Goal: Obtain resource: Download file/media

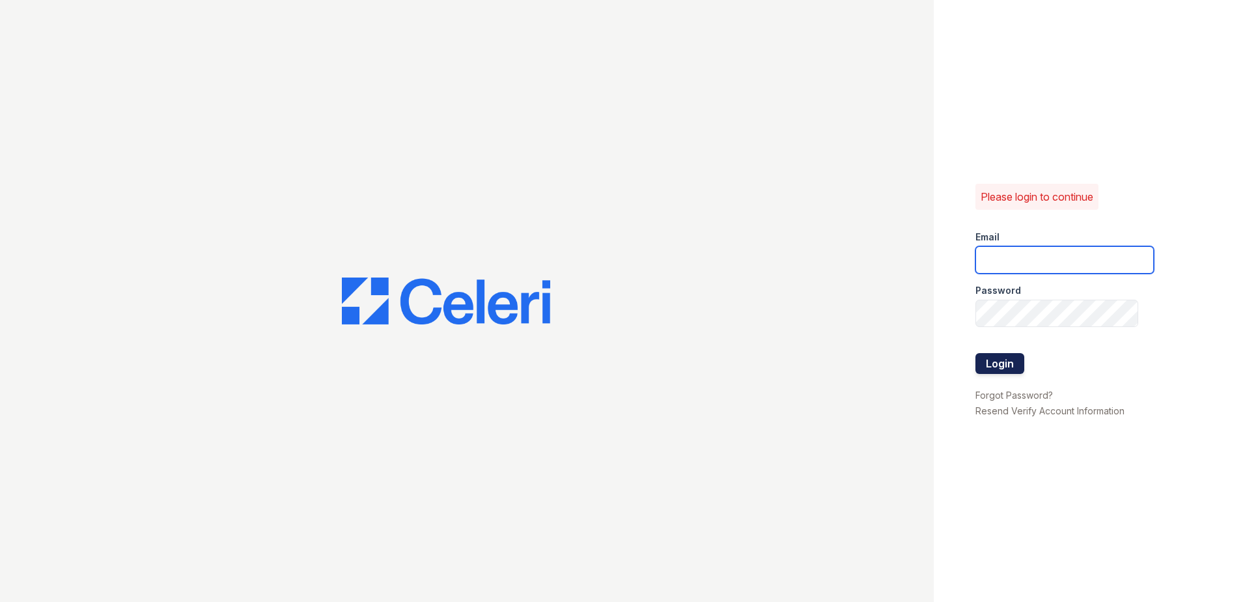
type input "arriveodentonsouth@trinity-pm.com"
click at [997, 357] on button "Login" at bounding box center [999, 363] width 49 height 21
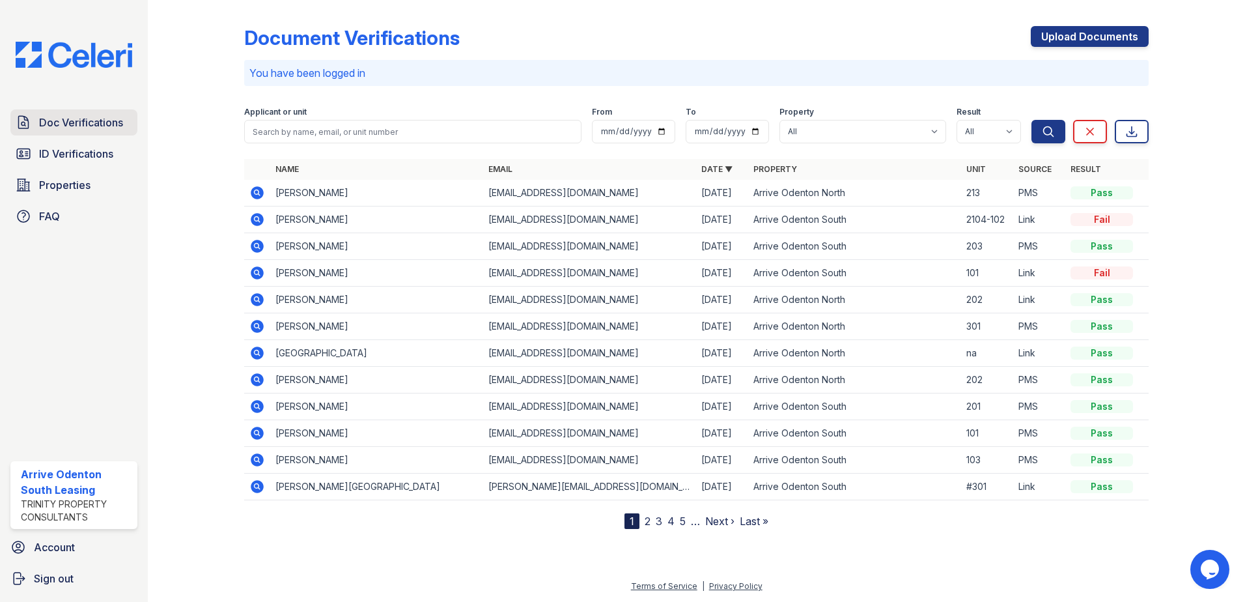
click at [103, 126] on span "Doc Verifications" at bounding box center [81, 123] width 84 height 16
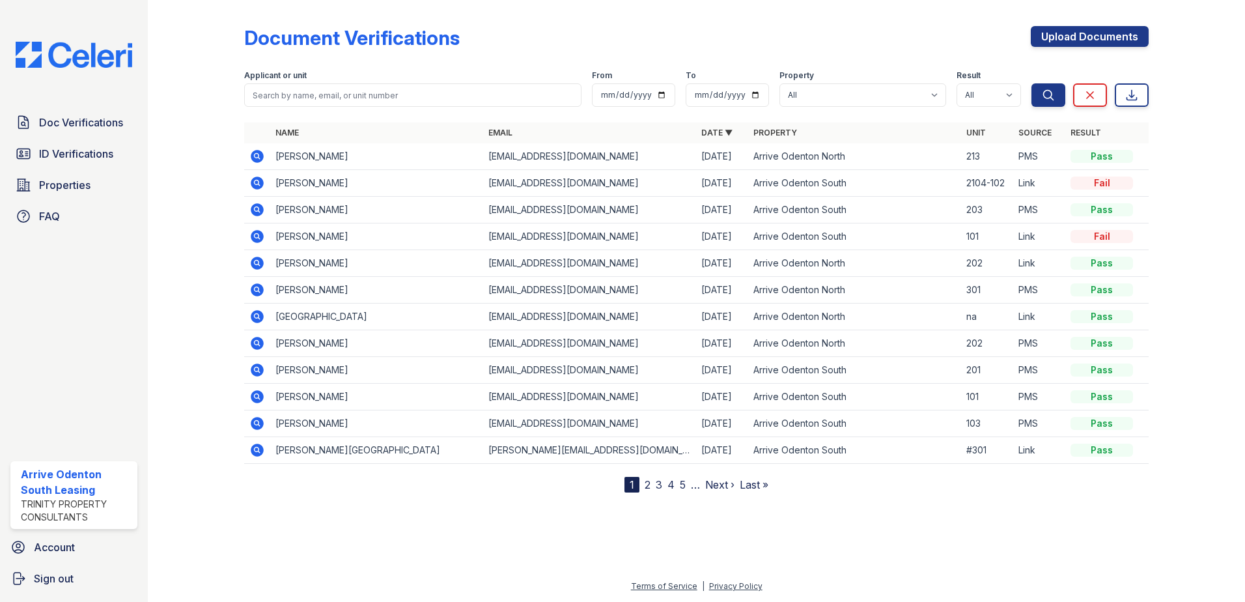
click at [255, 183] on icon at bounding box center [256, 181] width 3 height 3
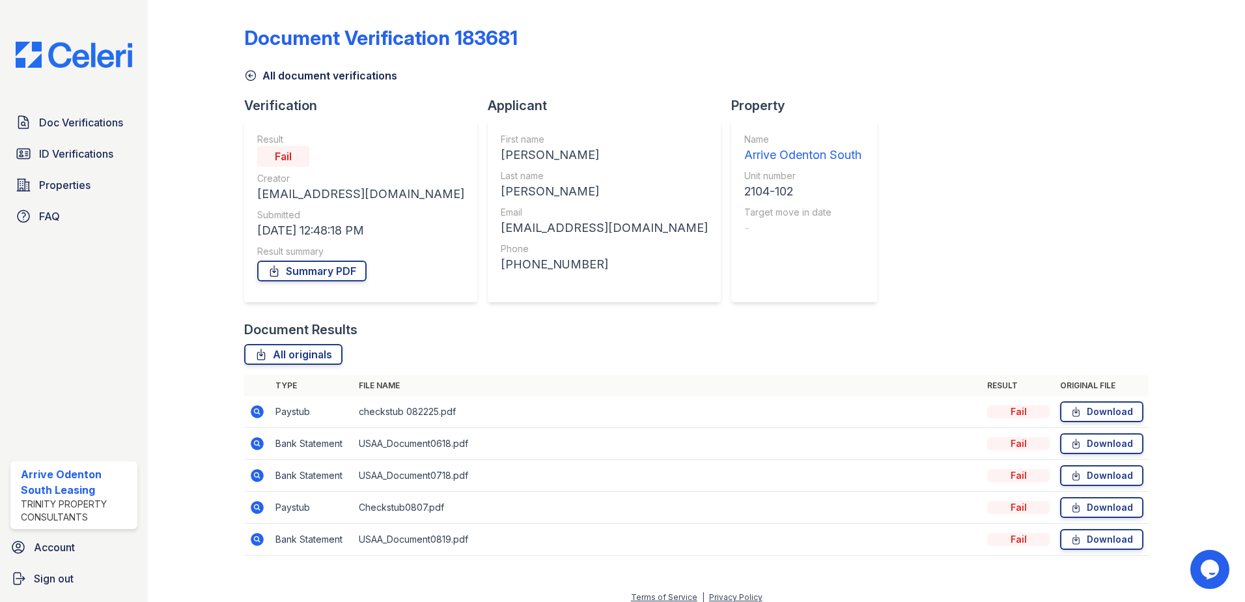
click at [257, 409] on icon at bounding box center [257, 412] width 16 height 16
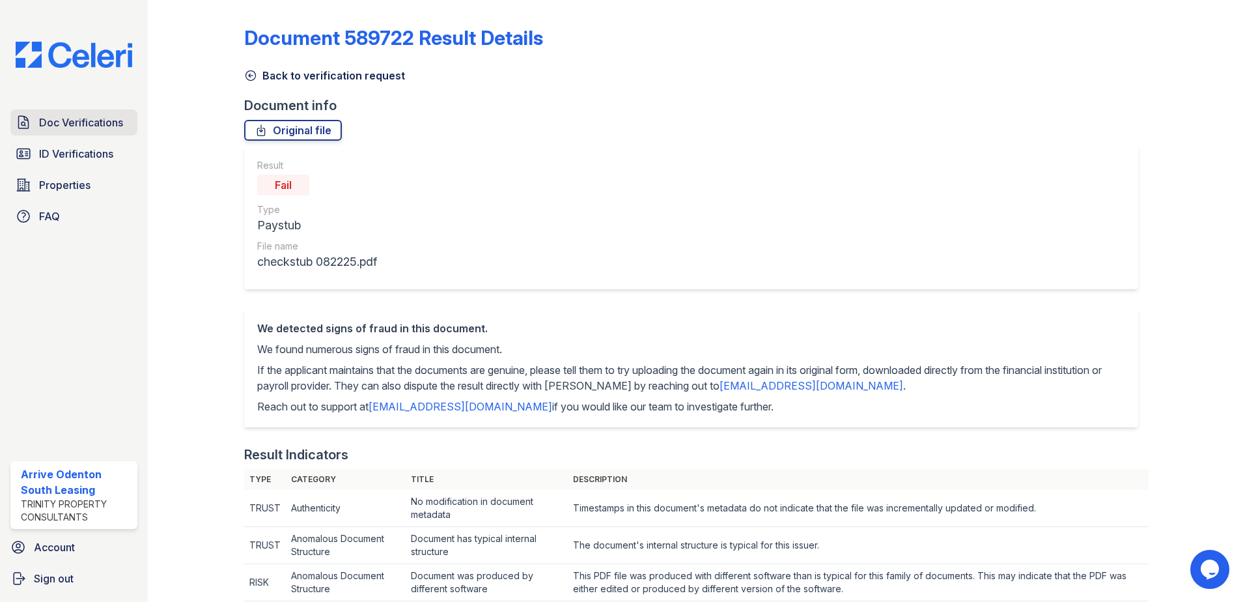
click at [62, 125] on span "Doc Verifications" at bounding box center [81, 123] width 84 height 16
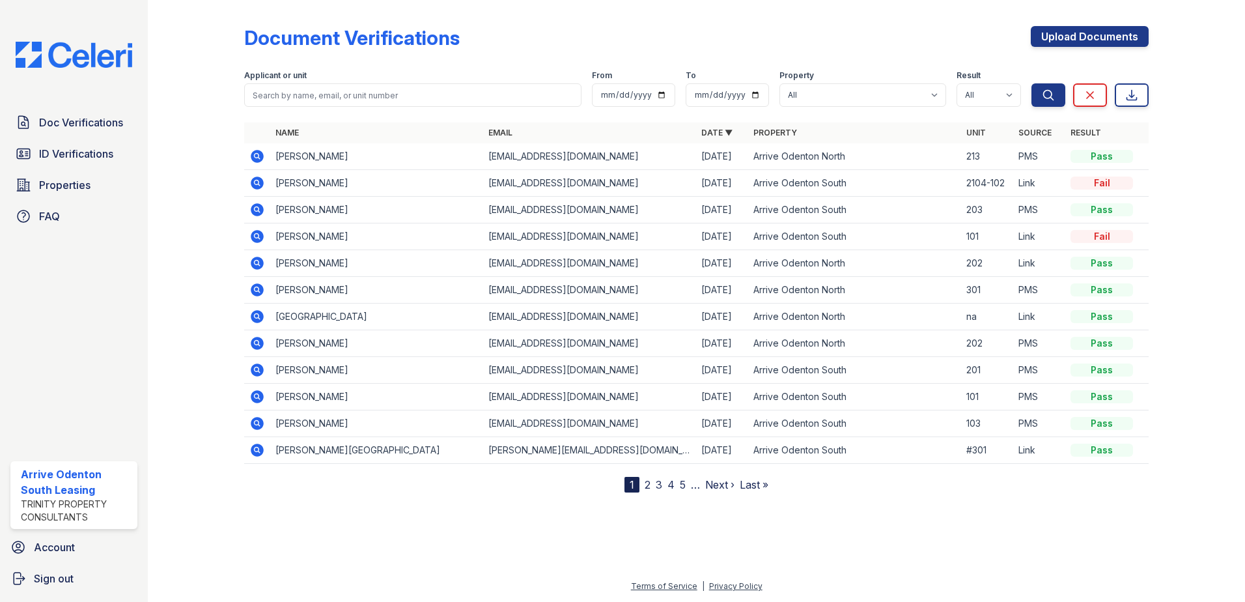
click at [253, 181] on icon at bounding box center [257, 182] width 13 height 13
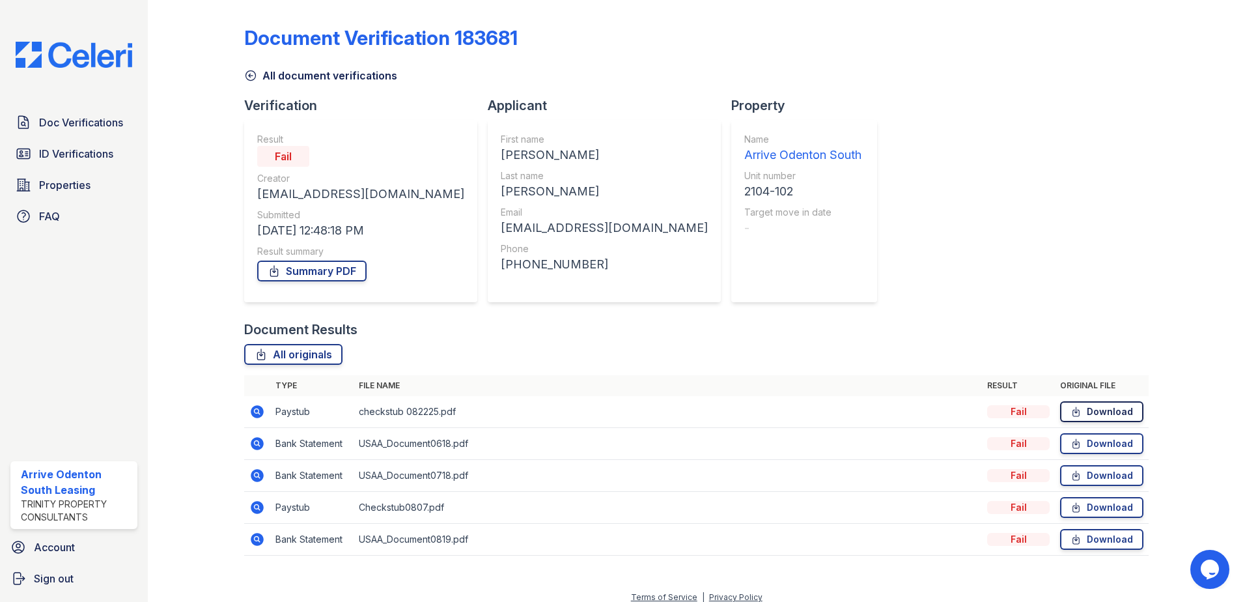
click at [1117, 414] on link "Download" at bounding box center [1101, 411] width 83 height 21
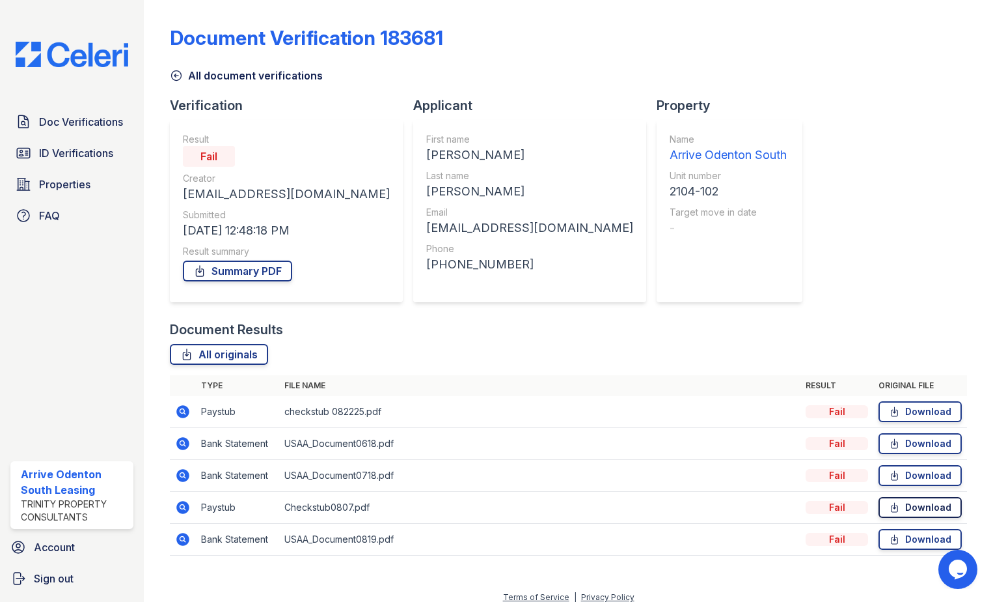
click at [917, 505] on link "Download" at bounding box center [920, 507] width 83 height 21
click at [909, 541] on link "Download" at bounding box center [920, 539] width 83 height 21
click at [894, 477] on link "Download" at bounding box center [920, 475] width 83 height 21
click at [915, 447] on link "Download" at bounding box center [920, 443] width 83 height 21
click at [65, 150] on span "ID Verifications" at bounding box center [76, 153] width 74 height 16
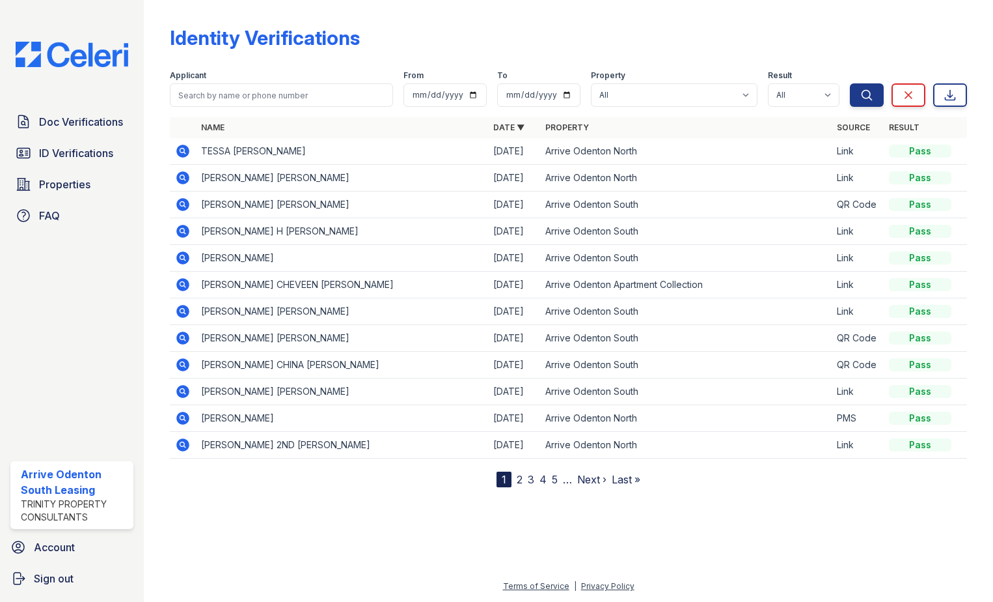
click at [186, 312] on icon at bounding box center [182, 311] width 13 height 13
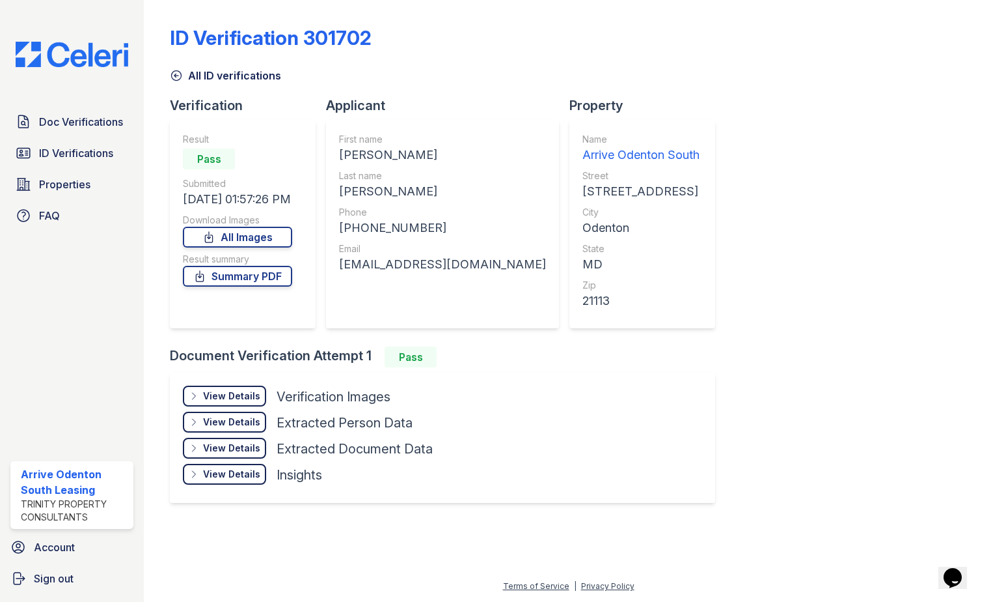
click at [248, 393] on div "View Details" at bounding box center [231, 395] width 57 height 13
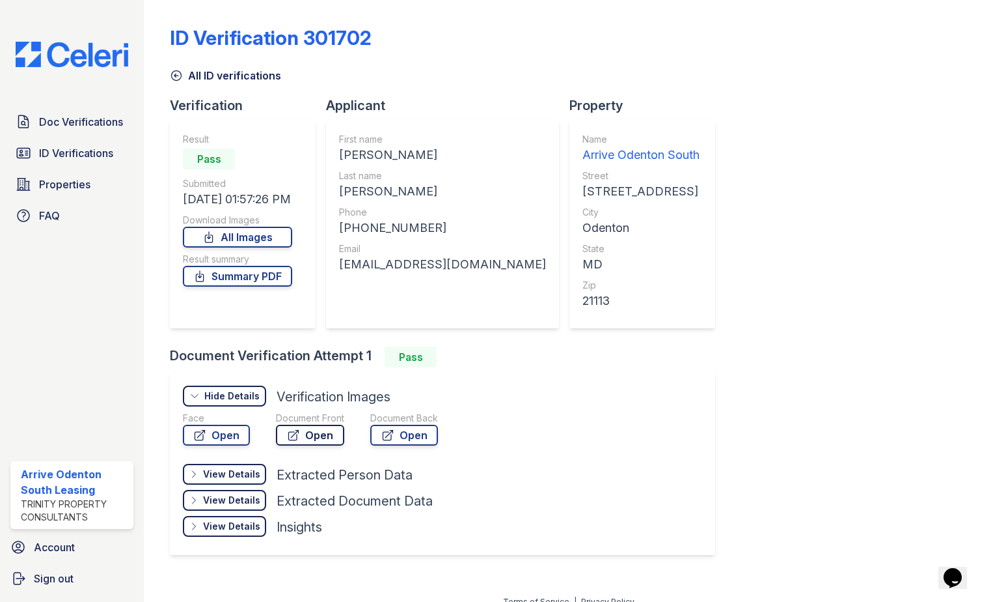
click at [314, 439] on link "Open" at bounding box center [310, 434] width 68 height 21
